Goal: Task Accomplishment & Management: Use online tool/utility

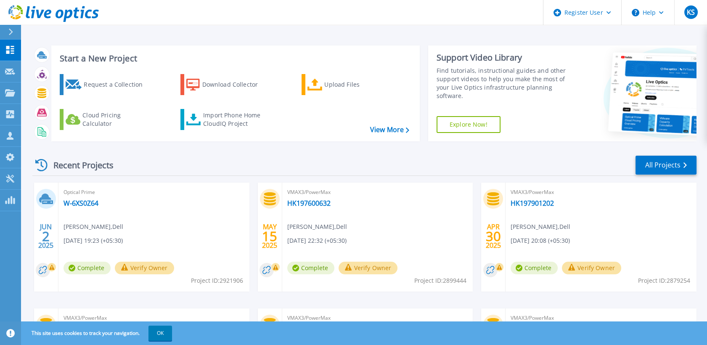
click at [9, 29] on icon at bounding box center [10, 32] width 5 height 7
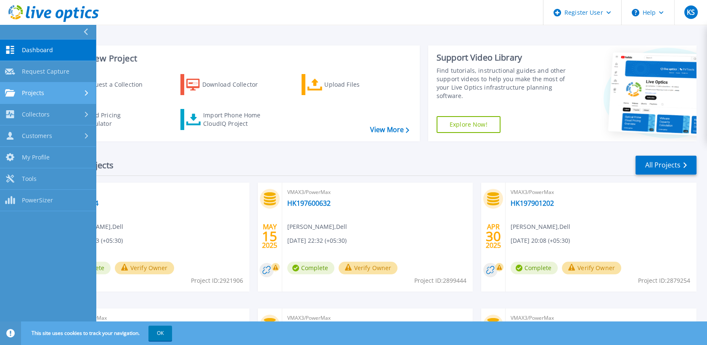
click at [48, 86] on link "Projects Projects" at bounding box center [48, 92] width 96 height 21
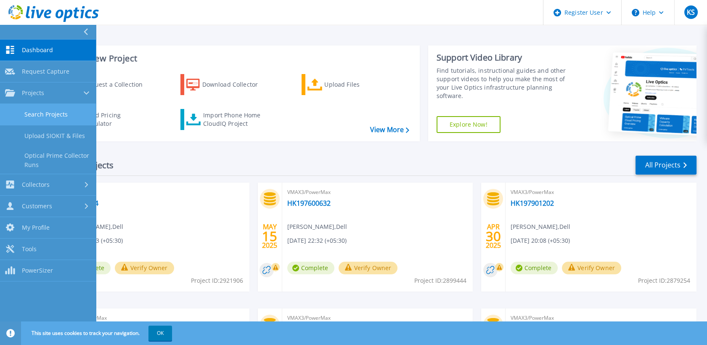
click at [51, 109] on link "Search Projects" at bounding box center [48, 114] width 96 height 21
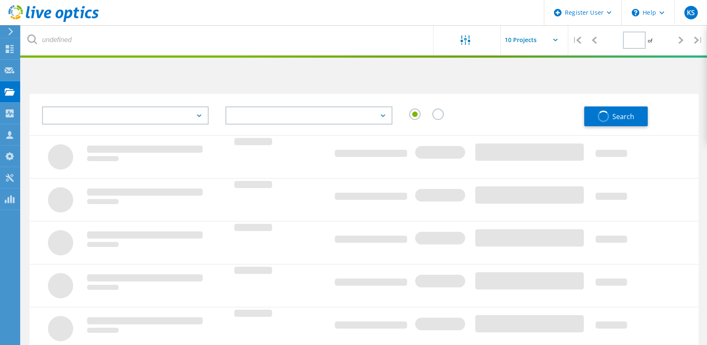
type input "1"
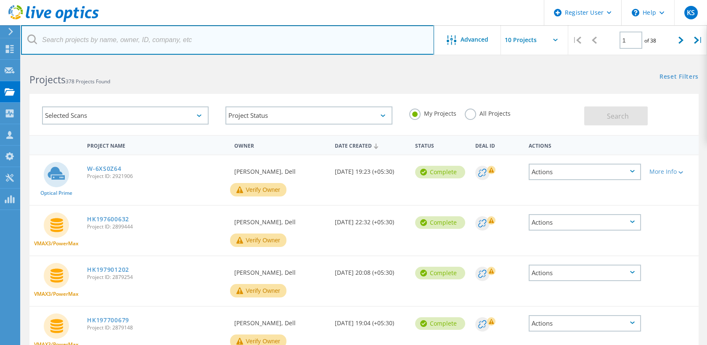
click at [206, 39] on input "text" at bounding box center [227, 39] width 413 height 29
paste input "CK297802329"
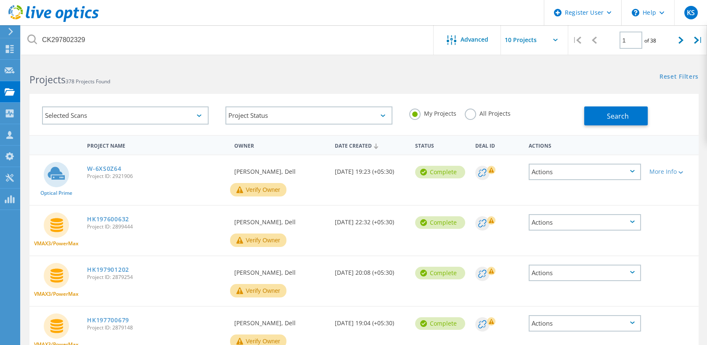
click at [468, 112] on label "All Projects" at bounding box center [488, 113] width 46 height 8
click at [0, 0] on input "All Projects" at bounding box center [0, 0] width 0 height 0
click at [625, 114] on span "Search" at bounding box center [618, 116] width 22 height 9
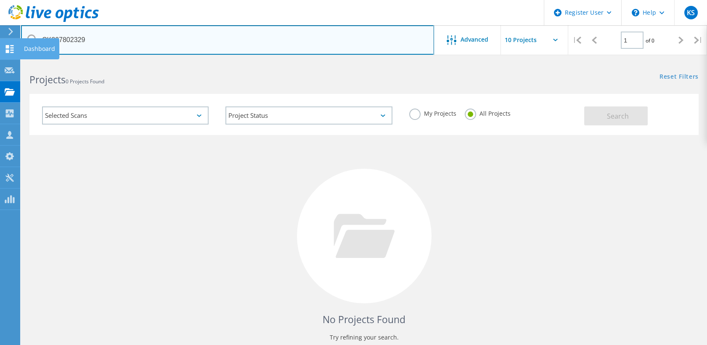
drag, startPoint x: 71, startPoint y: 36, endPoint x: 13, endPoint y: 45, distance: 58.3
click at [13, 61] on div "Register User \n Help Explore Helpful Articles Contact Support KS Dell User Kav…" at bounding box center [353, 224] width 707 height 327
type input "CK297809"
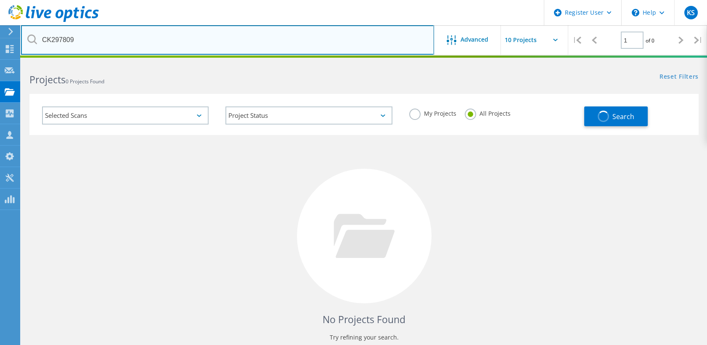
click at [186, 35] on input "CK297809" at bounding box center [227, 39] width 413 height 29
